Goal: Find specific page/section: Find specific page/section

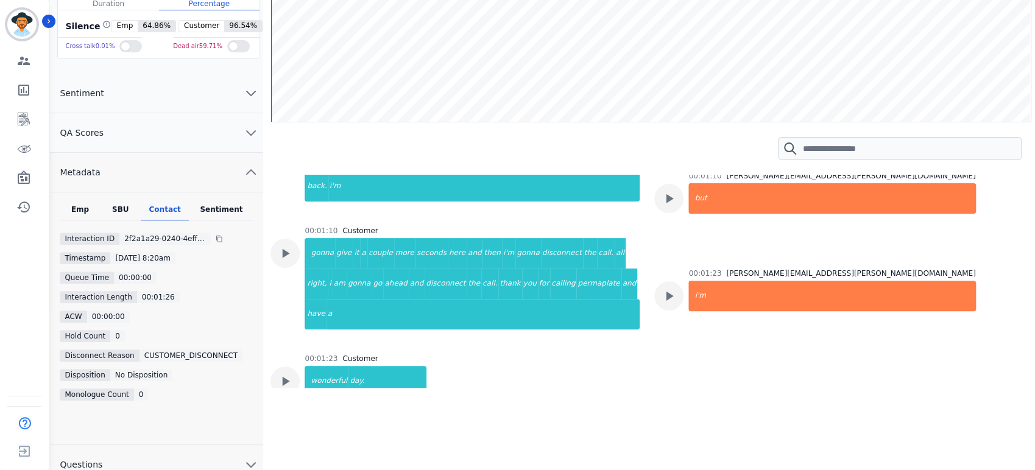
scroll to position [175, 0]
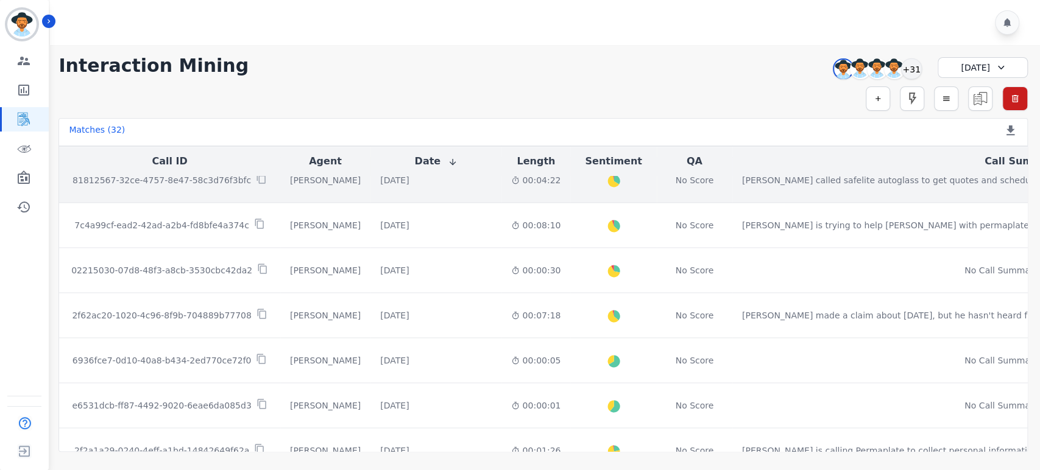
scroll to position [1209, 0]
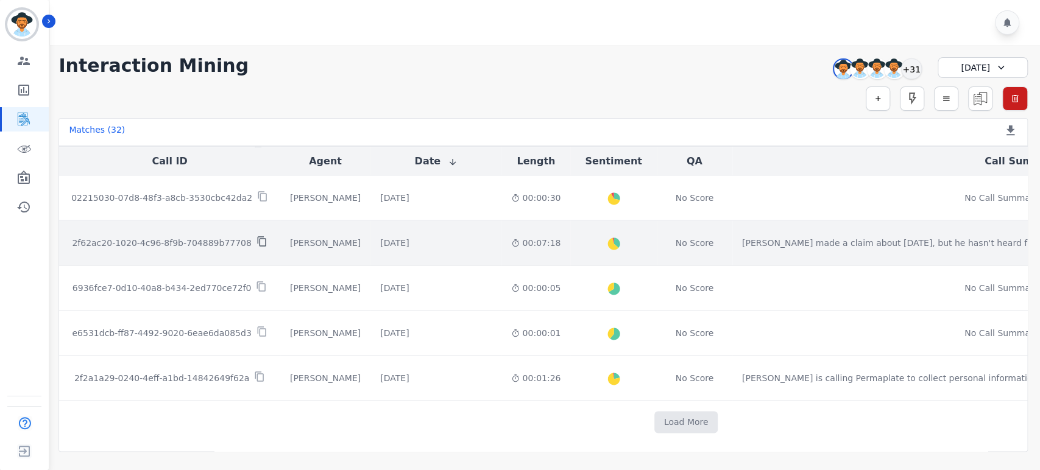
click at [257, 236] on icon at bounding box center [261, 241] width 9 height 10
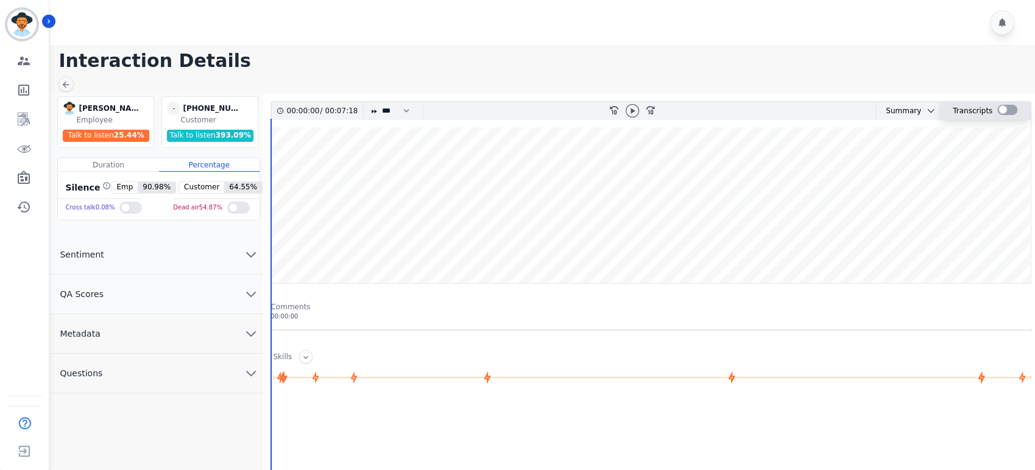
click at [998, 110] on div at bounding box center [1007, 110] width 20 height 10
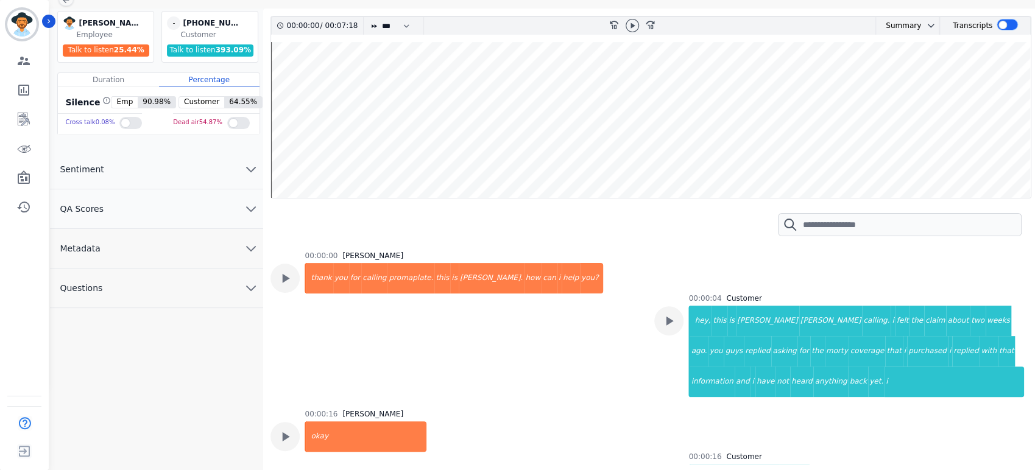
scroll to position [86, 0]
